Goal: Task Accomplishment & Management: Use online tool/utility

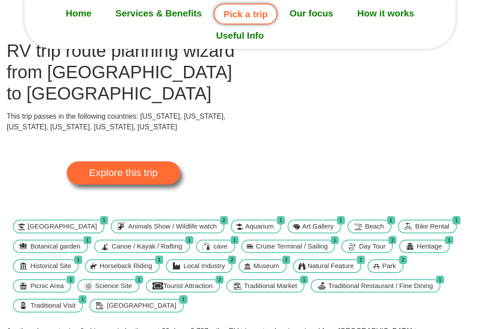
scroll to position [45, 0]
click at [92, 169] on span "Explore this trip" at bounding box center [123, 174] width 68 height 10
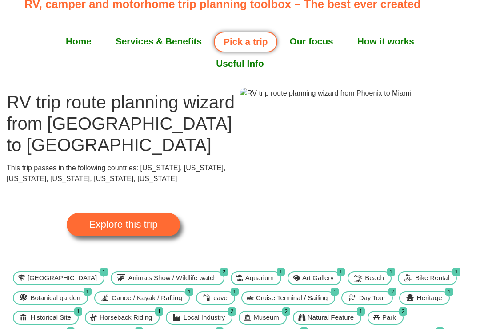
scroll to position [0, 0]
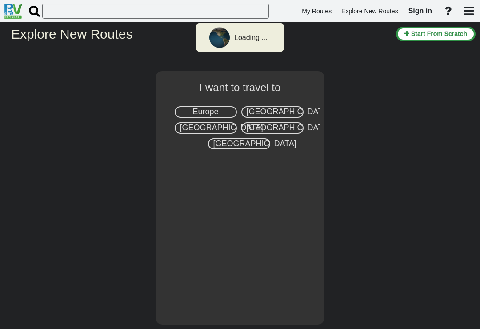
select select "number:2"
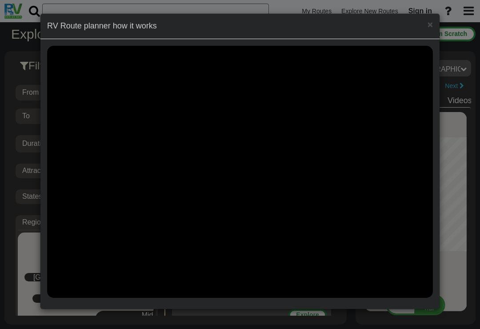
scroll to position [25156, 0]
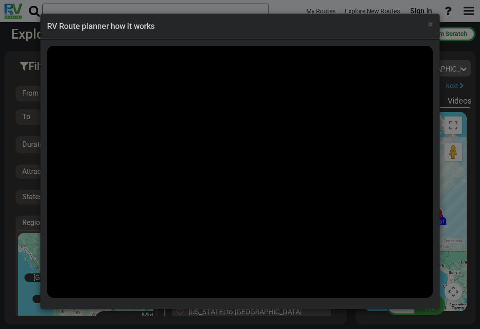
click at [429, 26] on span "×" at bounding box center [430, 24] width 5 height 11
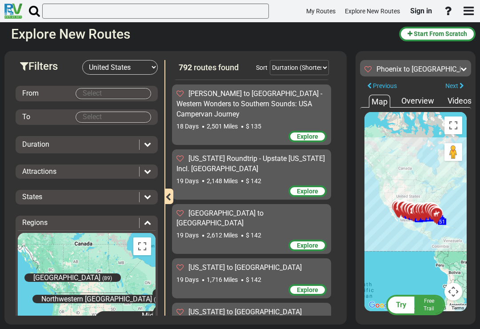
click at [88, 89] on body "My Routes Explore New Routes Sign in ×" at bounding box center [240, 164] width 480 height 329
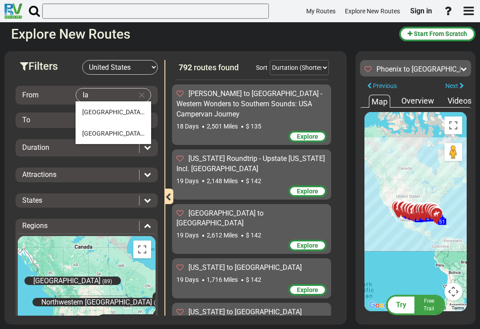
type input "I"
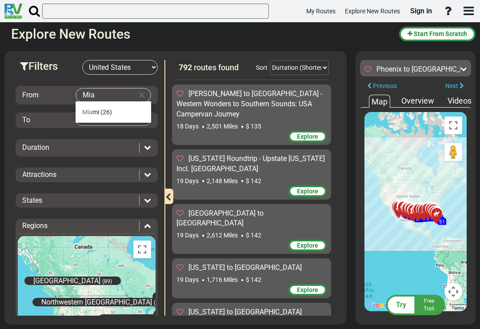
click at [90, 113] on span "Mia" at bounding box center [87, 111] width 10 height 7
type input "Miami"
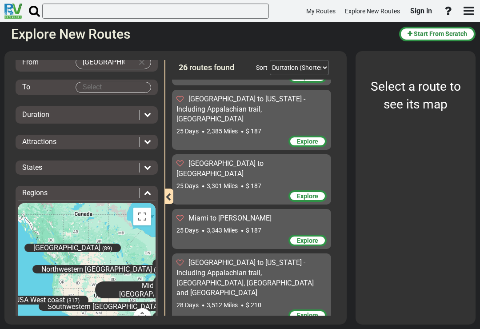
scroll to position [45, 0]
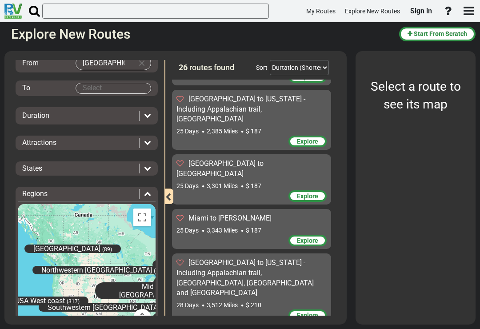
click at [90, 88] on body "My Routes Explore New Routes Sign in ×" at bounding box center [240, 164] width 480 height 329
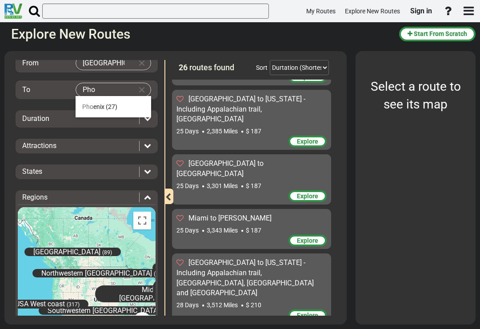
click at [90, 104] on span "Pho" at bounding box center [87, 106] width 11 height 7
type input "Phoenix"
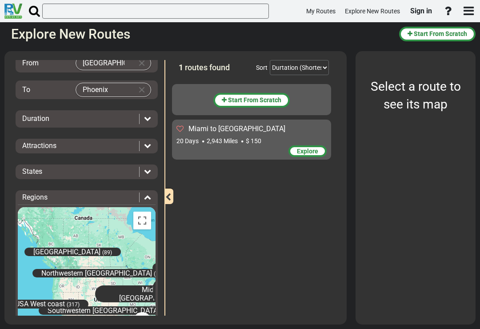
scroll to position [0, 0]
click at [41, 116] on span "Duration" at bounding box center [35, 118] width 27 height 8
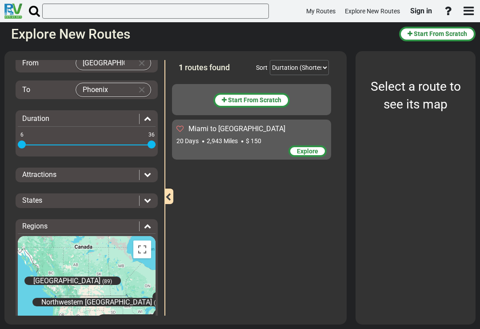
click at [204, 141] on icon at bounding box center [203, 142] width 2 height 2
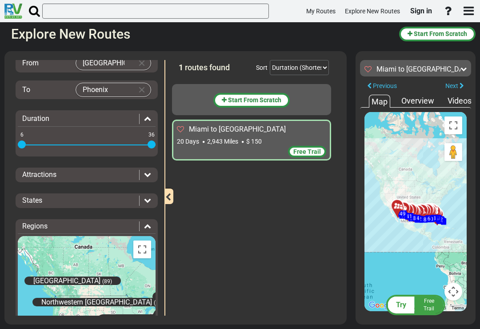
click at [321, 149] on div "Free Trail" at bounding box center [307, 152] width 38 height 12
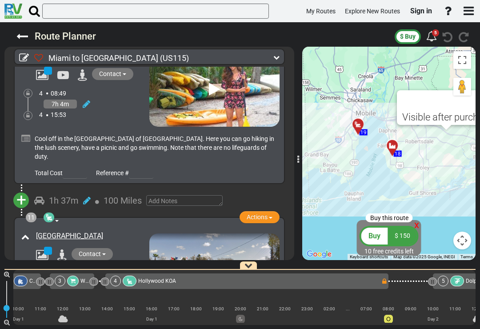
scroll to position [0, 2476]
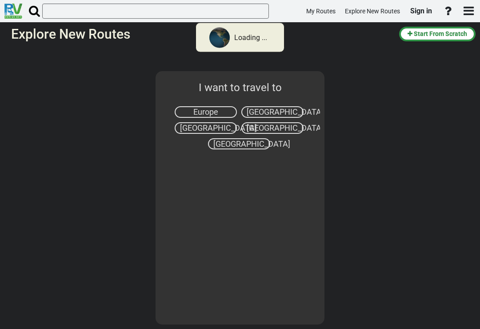
select select "number:2"
